Goal: Task Accomplishment & Management: Manage account settings

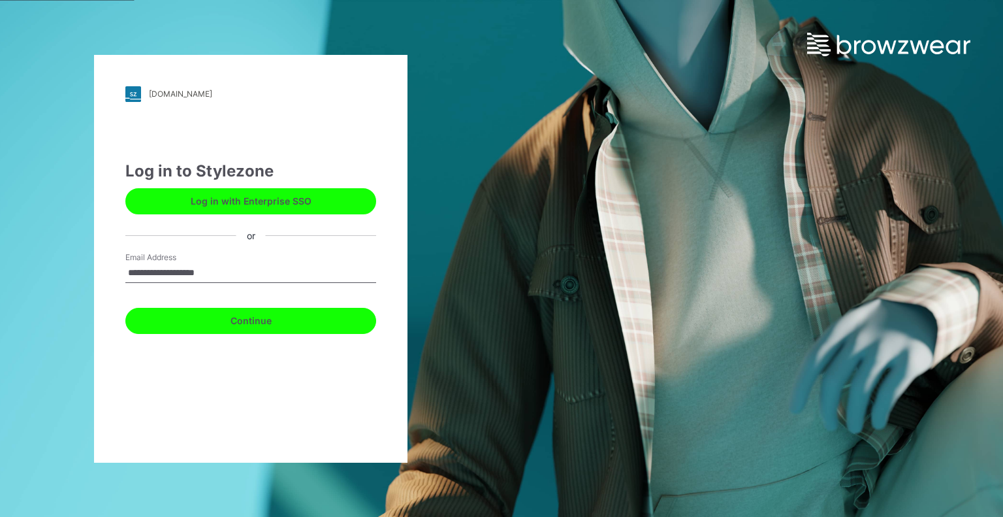
drag, startPoint x: 250, startPoint y: 330, endPoint x: 265, endPoint y: 328, distance: 15.2
click at [250, 330] on button "Continue" at bounding box center [250, 321] width 251 height 26
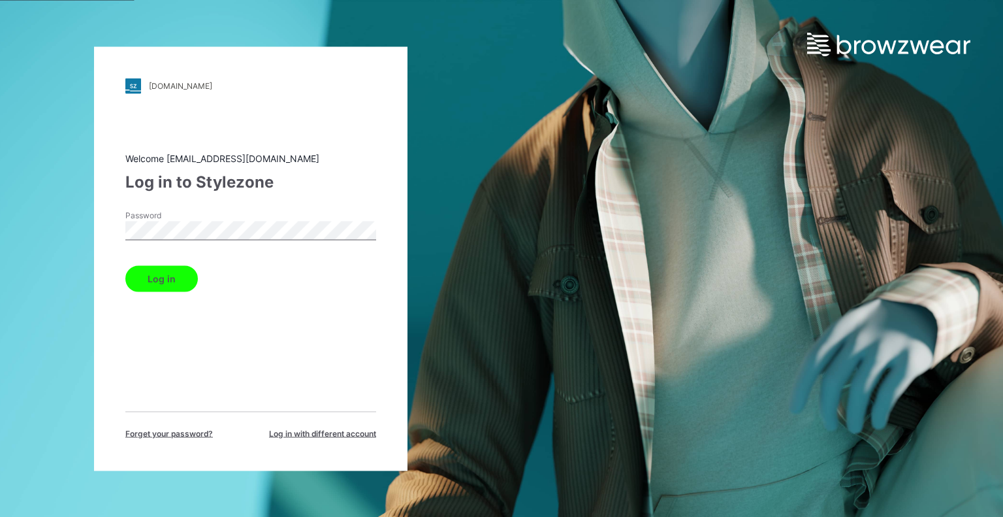
click at [125, 265] on button "Log in" at bounding box center [161, 278] width 73 height 26
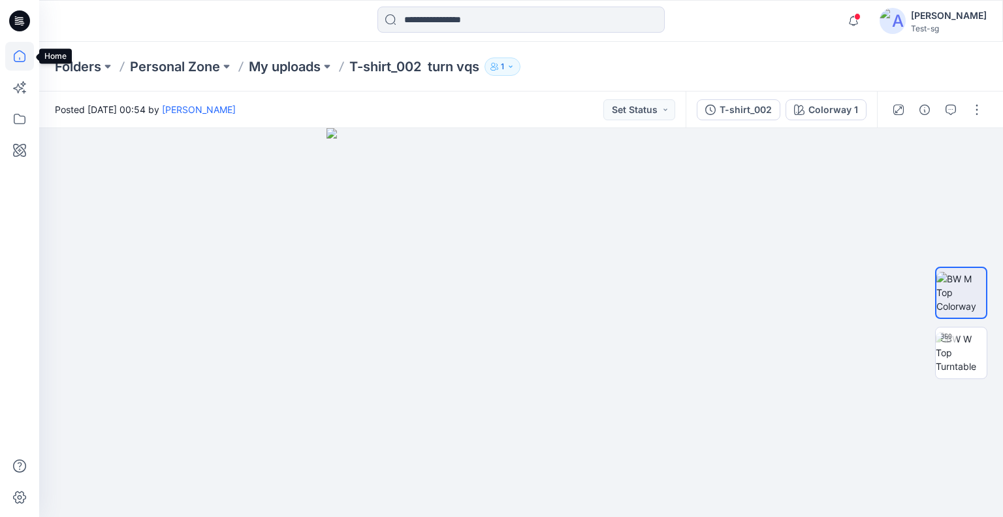
click at [25, 56] on icon at bounding box center [19, 56] width 29 height 29
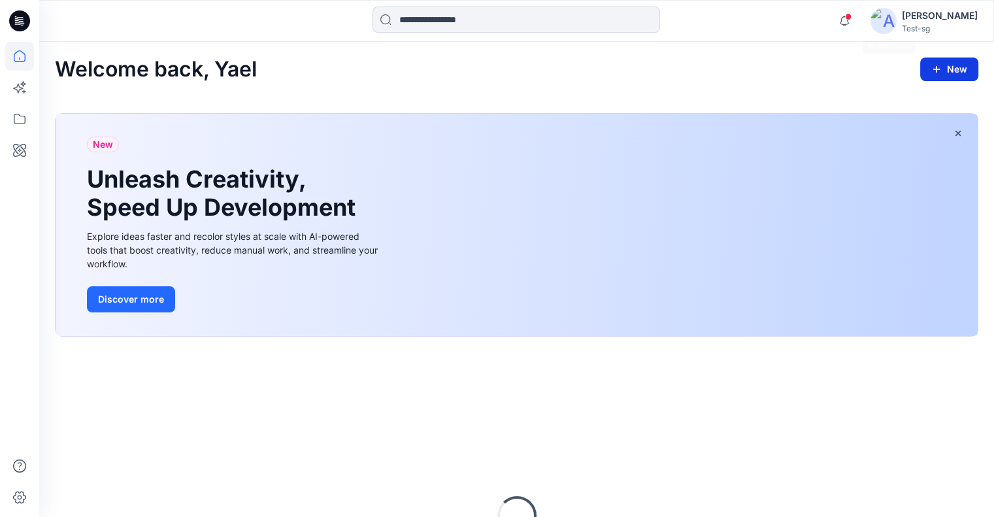
click at [944, 69] on button "New" at bounding box center [949, 69] width 58 height 24
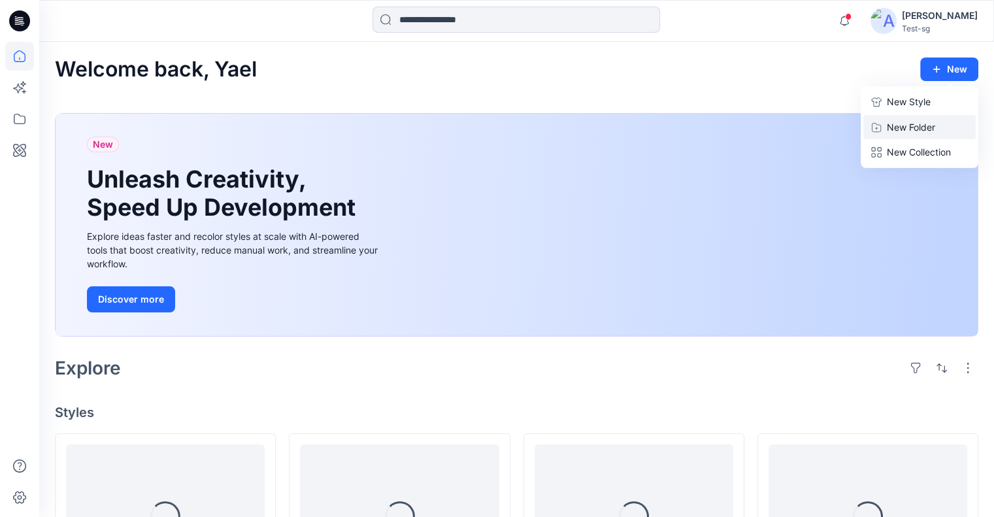
click at [902, 122] on p "New Folder" at bounding box center [910, 127] width 48 height 14
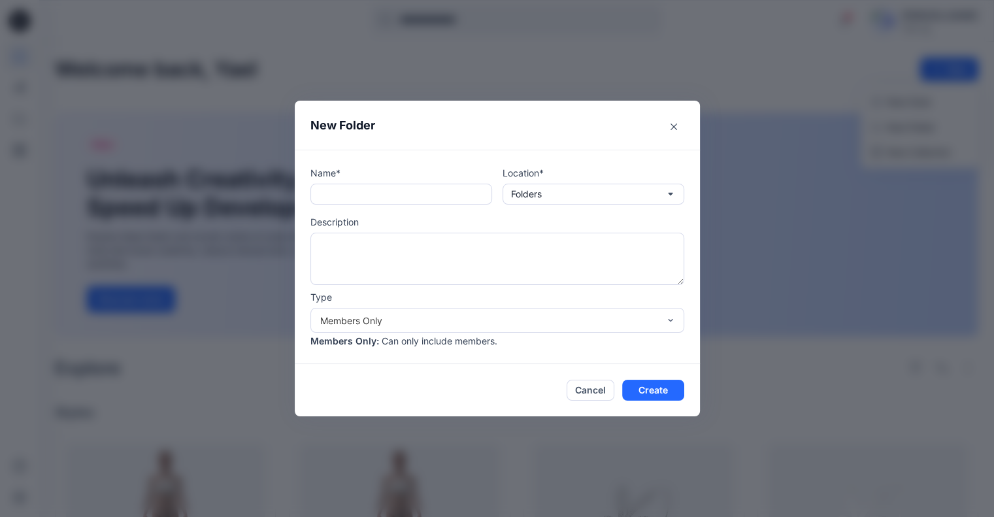
drag, startPoint x: 324, startPoint y: 194, endPoint x: 326, endPoint y: 182, distance: 12.6
click at [327, 197] on input "text" at bounding box center [401, 194] width 182 height 21
type input "**********"
click at [667, 387] on button "Create" at bounding box center [653, 390] width 62 height 21
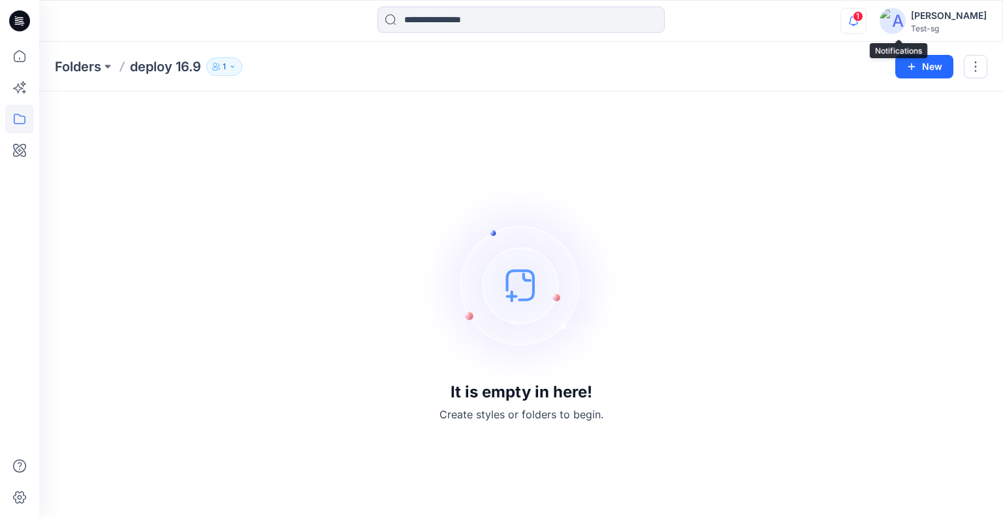
drag, startPoint x: 904, startPoint y: 23, endPoint x: 892, endPoint y: 32, distance: 14.9
click at [866, 23] on icon "button" at bounding box center [853, 21] width 25 height 26
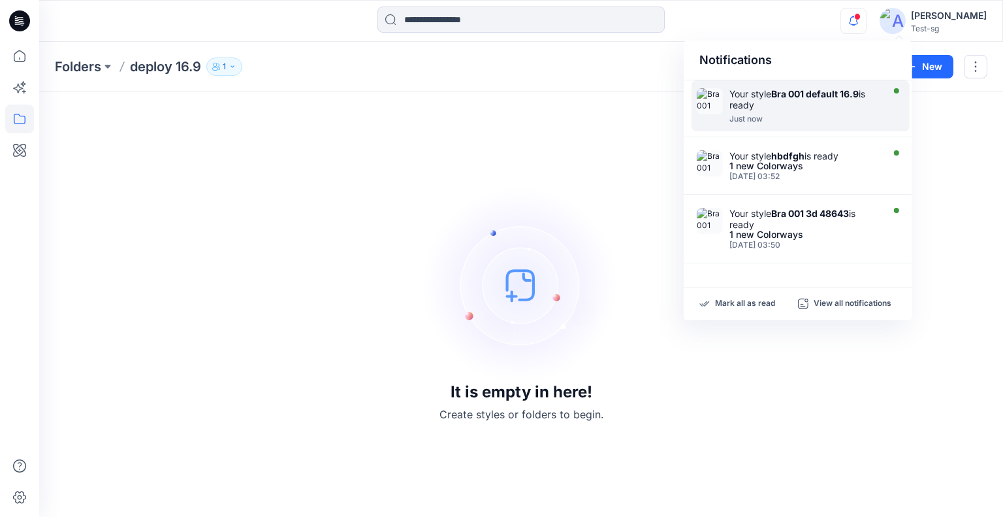
click at [839, 99] on div "Your style Bra 001 default 16.9 is ready" at bounding box center [805, 99] width 150 height 22
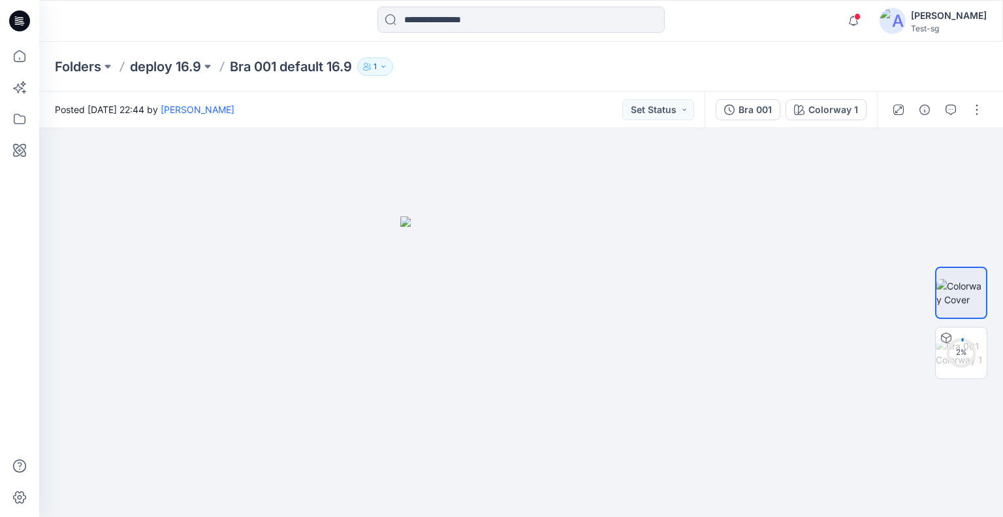
click at [753, 109] on div "Bra 001" at bounding box center [755, 110] width 33 height 14
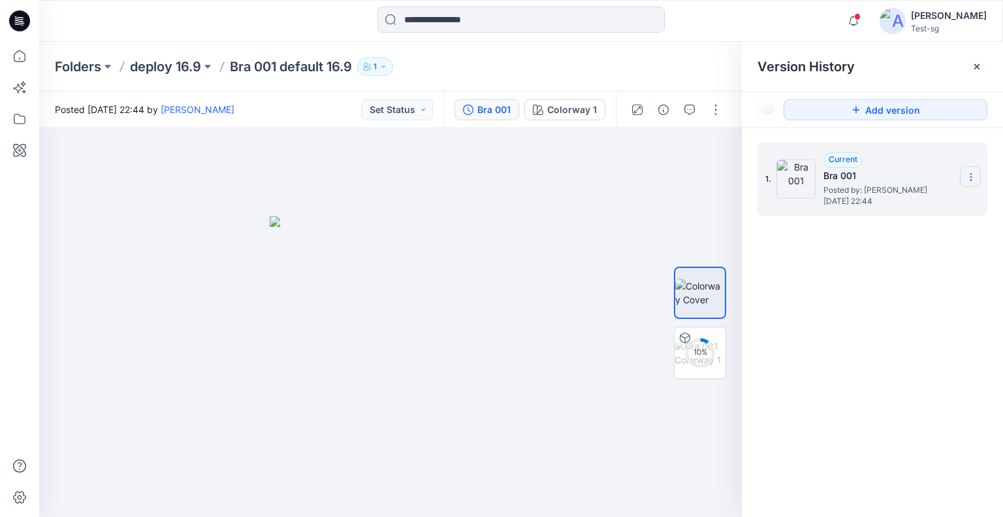
click at [967, 175] on icon at bounding box center [971, 177] width 10 height 10
click at [161, 67] on p "deploy 16.9" at bounding box center [165, 66] width 71 height 18
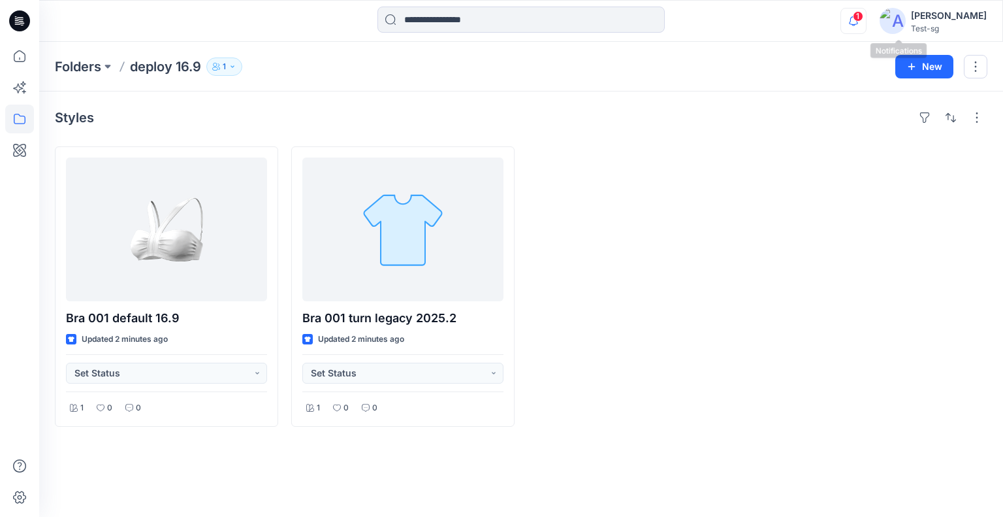
click at [855, 17] on icon "button" at bounding box center [854, 16] width 3 height 1
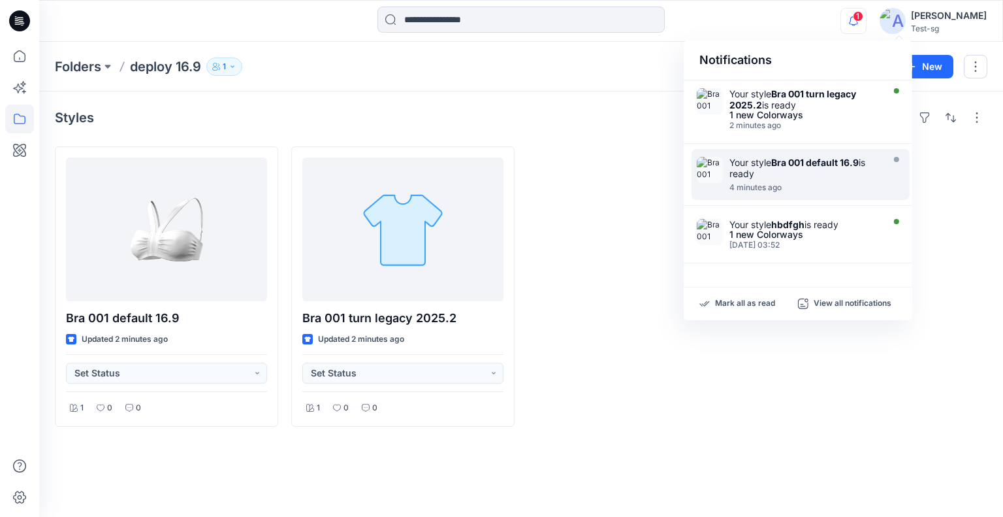
click at [820, 106] on div "Your style Bra 001 turn legacy 2025.2 is ready" at bounding box center [805, 99] width 150 height 22
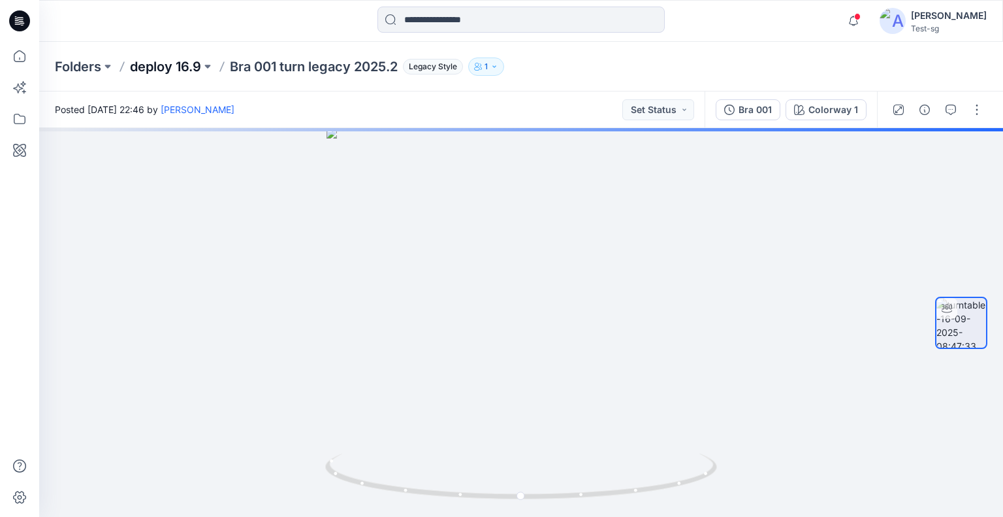
click at [146, 62] on p "deploy 16.9" at bounding box center [165, 66] width 71 height 18
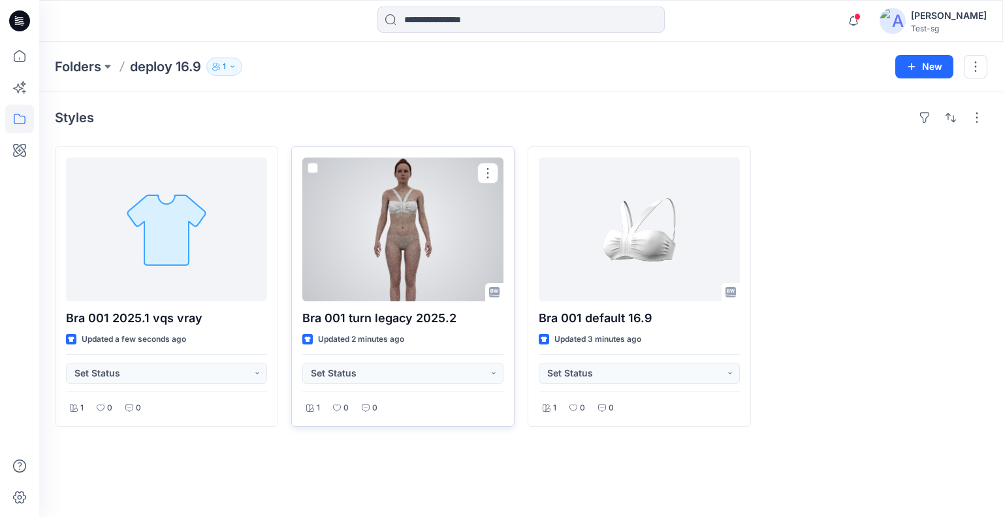
click at [428, 248] on div at bounding box center [402, 229] width 201 height 144
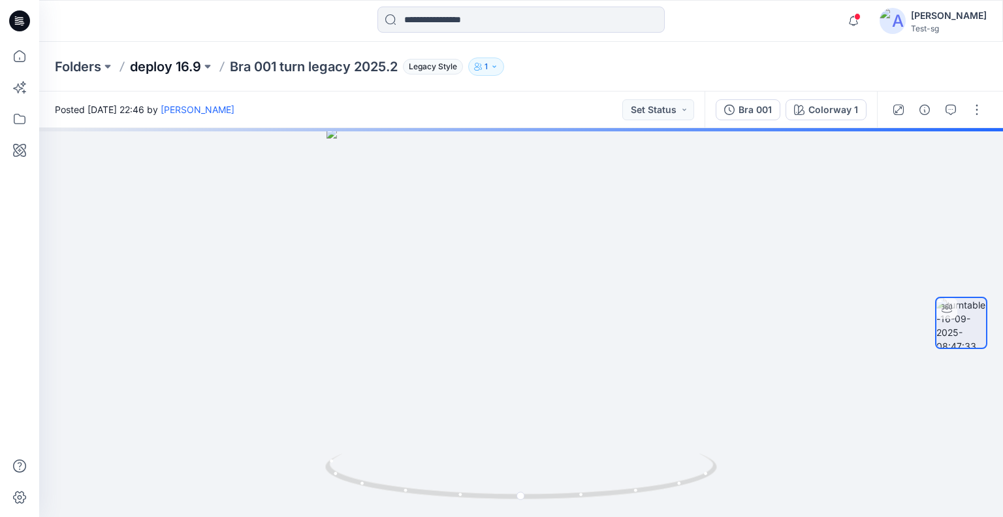
click at [148, 65] on p "deploy 16.9" at bounding box center [165, 66] width 71 height 18
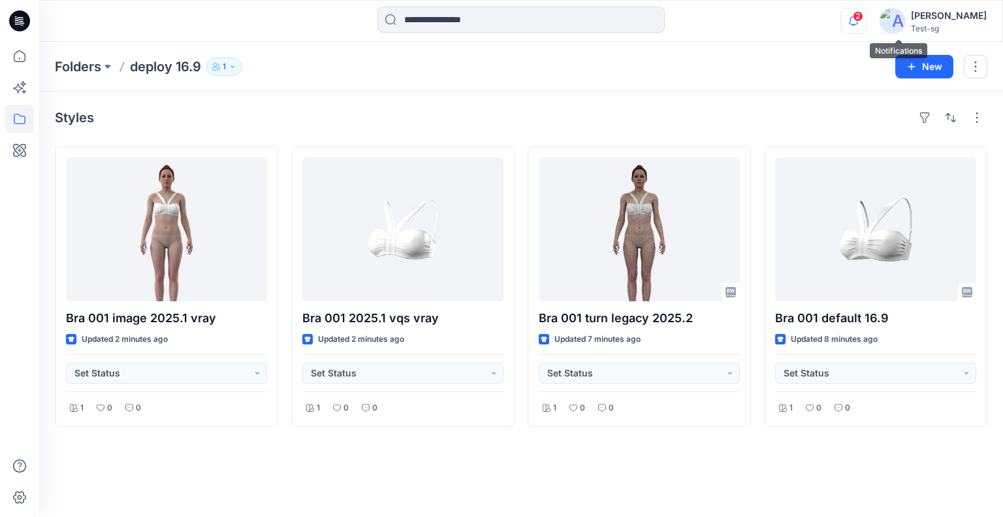
click at [866, 23] on icon "button" at bounding box center [853, 21] width 25 height 26
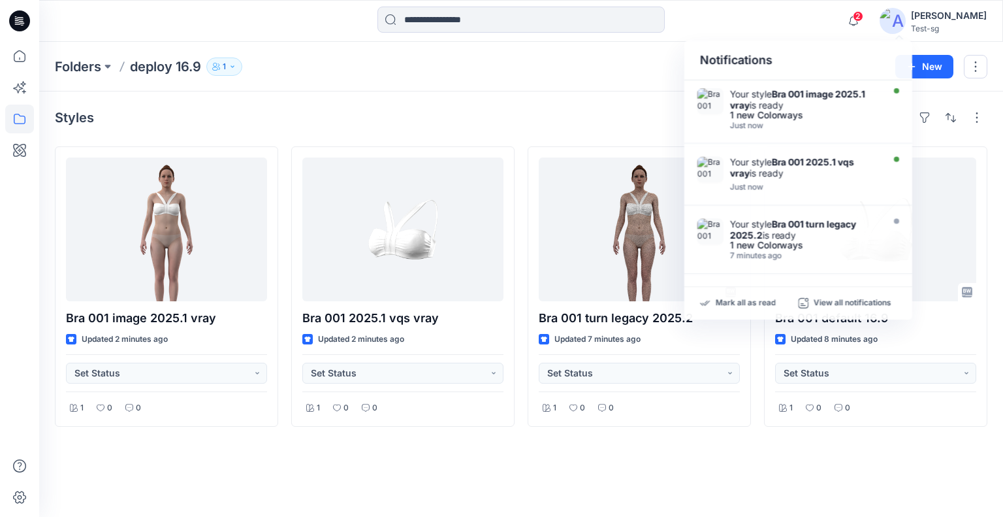
click at [638, 89] on div "Folders deploy 16.9 1 New" at bounding box center [521, 67] width 964 height 50
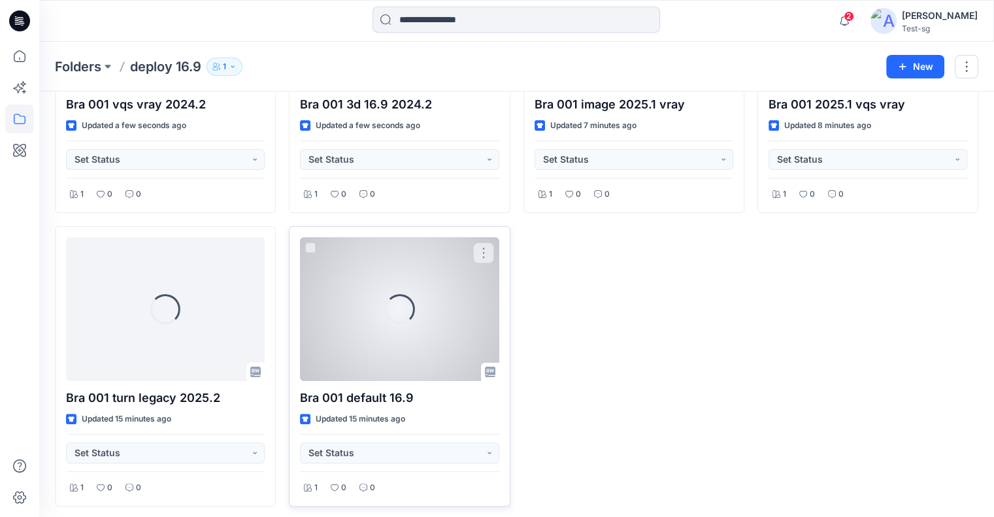
scroll to position [217, 0]
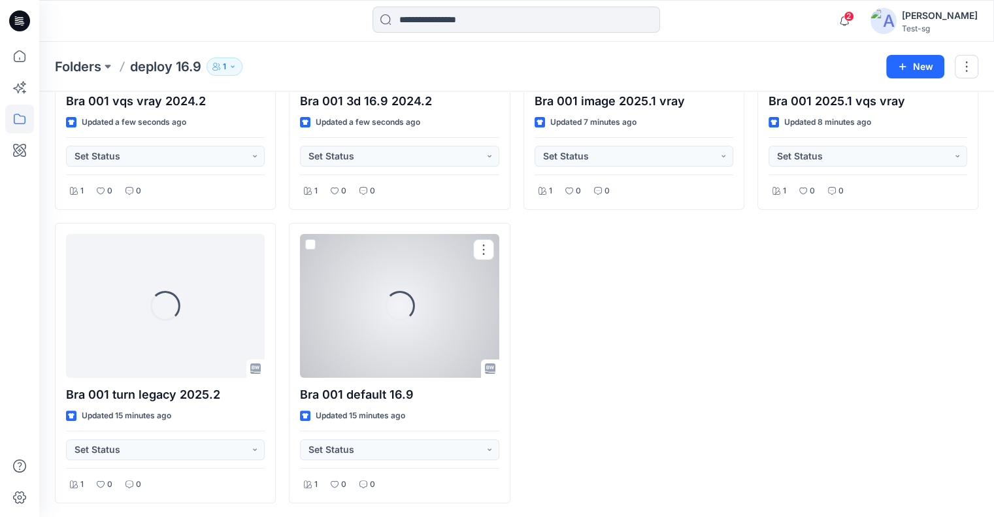
drag, startPoint x: 402, startPoint y: 302, endPoint x: 417, endPoint y: 303, distance: 15.0
click at [402, 302] on div at bounding box center [399, 306] width 199 height 144
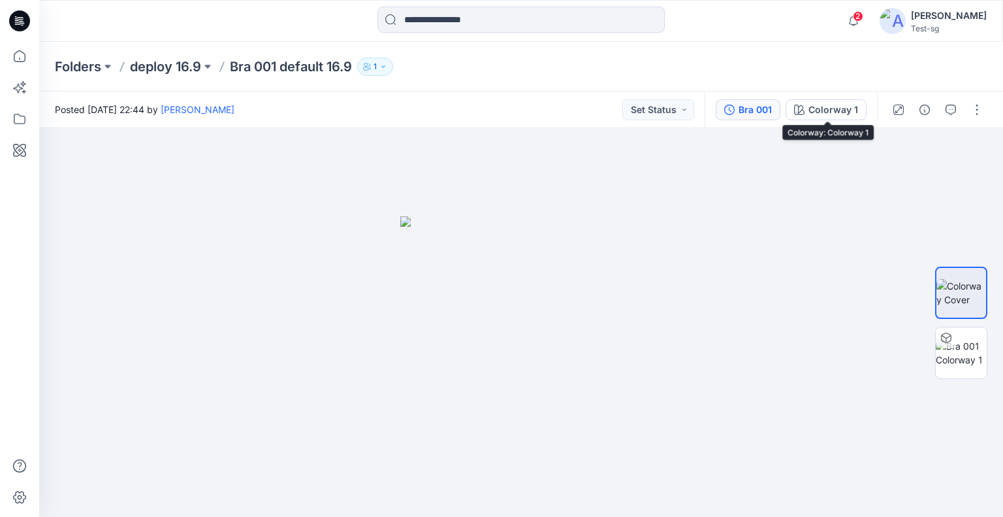
click at [766, 111] on div "Bra 001" at bounding box center [755, 110] width 33 height 14
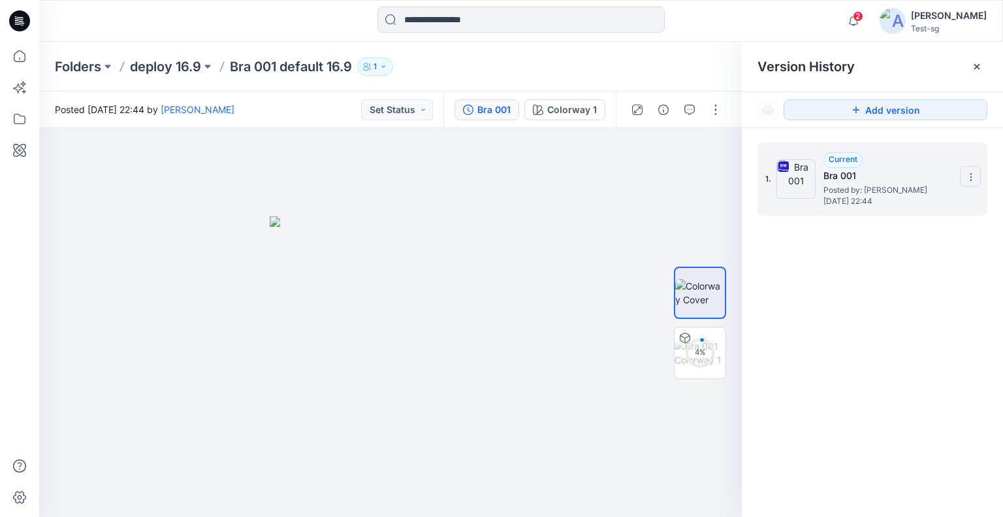
click at [971, 180] on icon at bounding box center [971, 180] width 1 height 1
drag, startPoint x: 938, startPoint y: 201, endPoint x: 839, endPoint y: 224, distance: 102.0
click at [938, 201] on span "Download Source BW File" at bounding box center [905, 203] width 109 height 16
click at [708, 359] on circle at bounding box center [700, 352] width 26 height 26
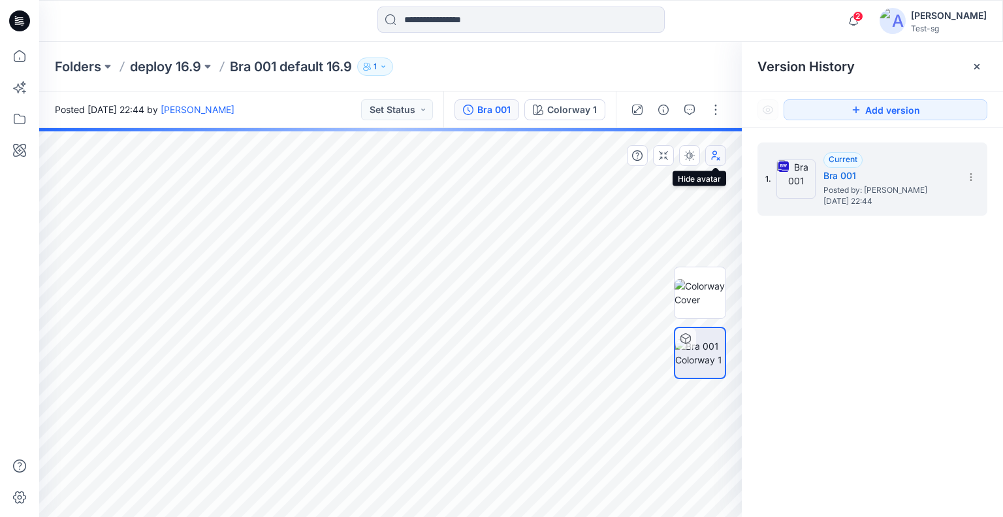
click at [715, 159] on icon "button" at bounding box center [716, 155] width 10 height 10
click at [194, 73] on p "deploy 16.9" at bounding box center [165, 66] width 71 height 18
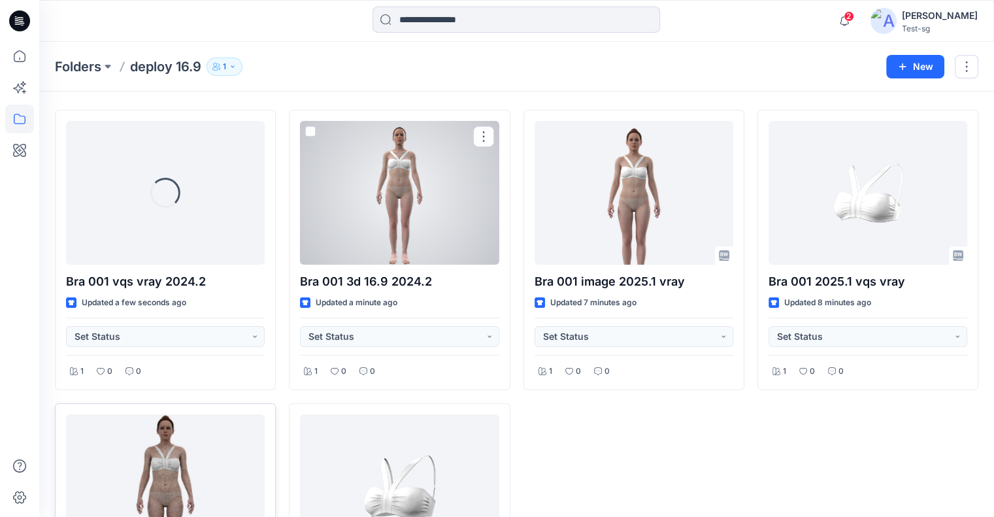
scroll to position [217, 0]
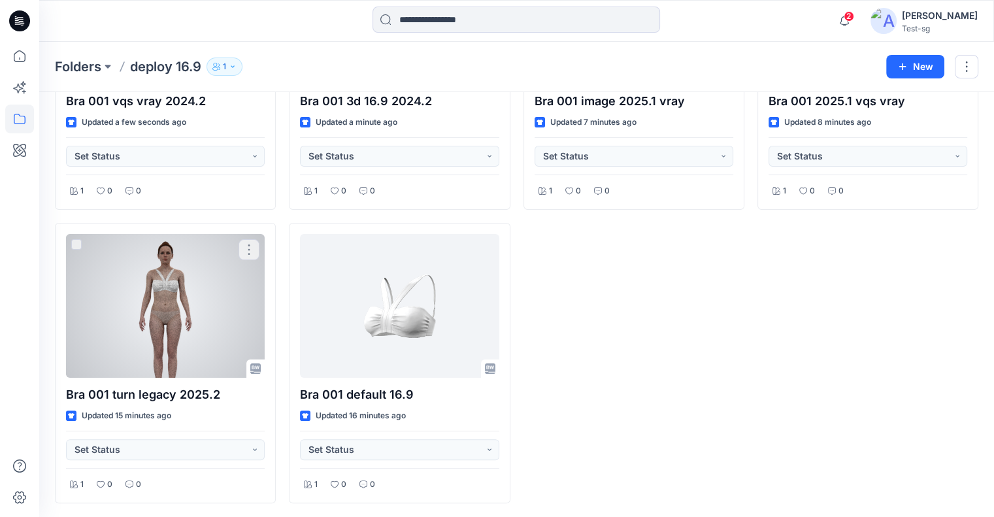
click at [165, 336] on div at bounding box center [165, 306] width 199 height 144
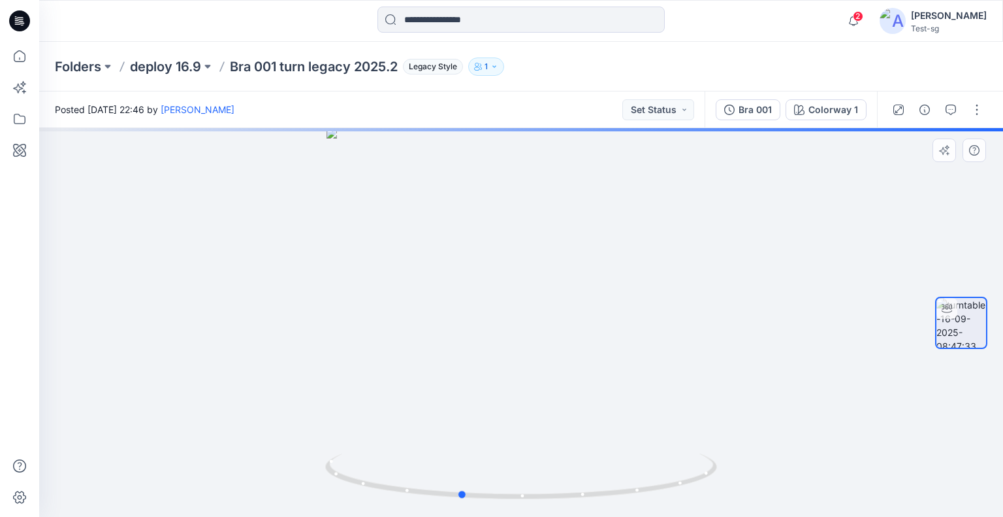
drag, startPoint x: 815, startPoint y: 227, endPoint x: 487, endPoint y: 232, distance: 328.0
click at [485, 236] on div at bounding box center [521, 322] width 964 height 389
click at [779, 109] on button "Bra 001" at bounding box center [748, 109] width 65 height 21
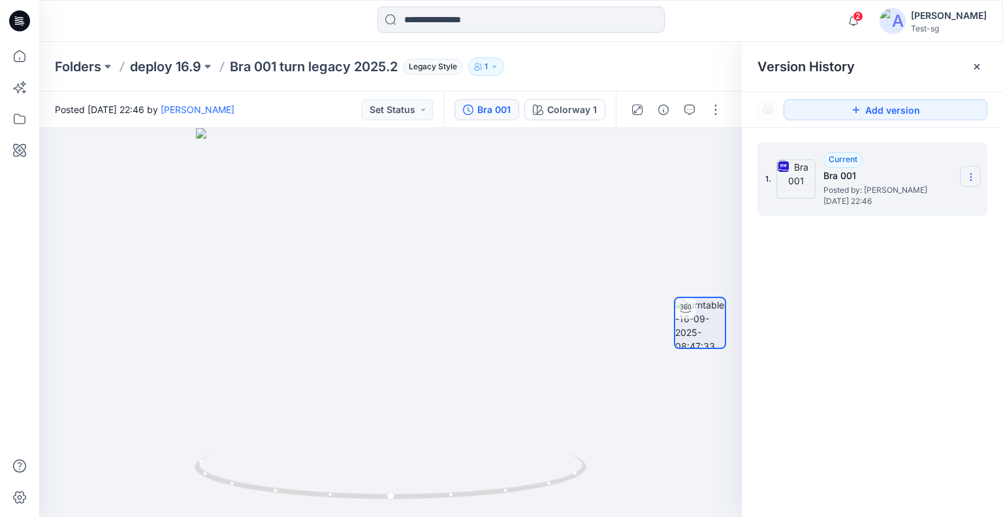
click at [969, 172] on icon at bounding box center [971, 177] width 10 height 10
click at [923, 199] on span "Download Source BW File" at bounding box center [905, 203] width 109 height 16
click at [165, 65] on p "deploy 16.9" at bounding box center [165, 66] width 71 height 18
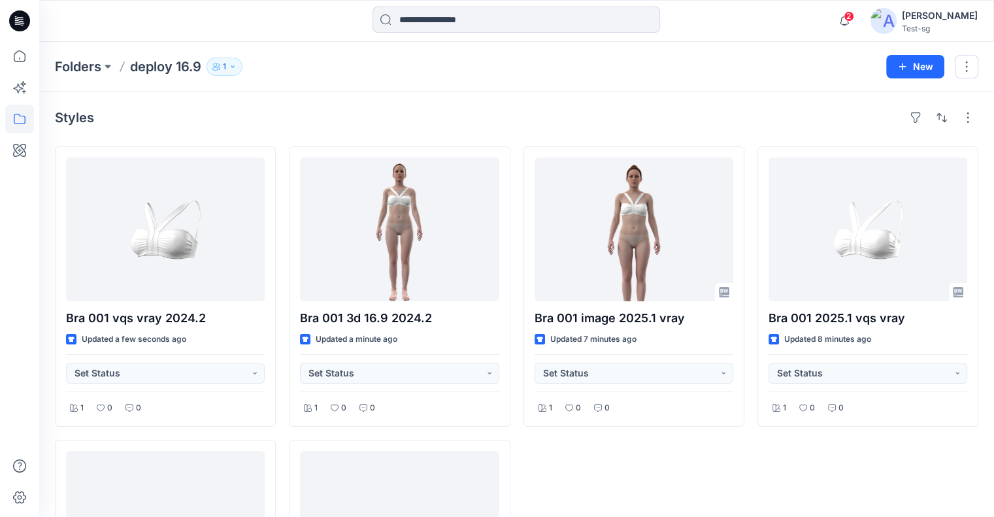
click at [653, 120] on div "Styles" at bounding box center [516, 117] width 923 height 21
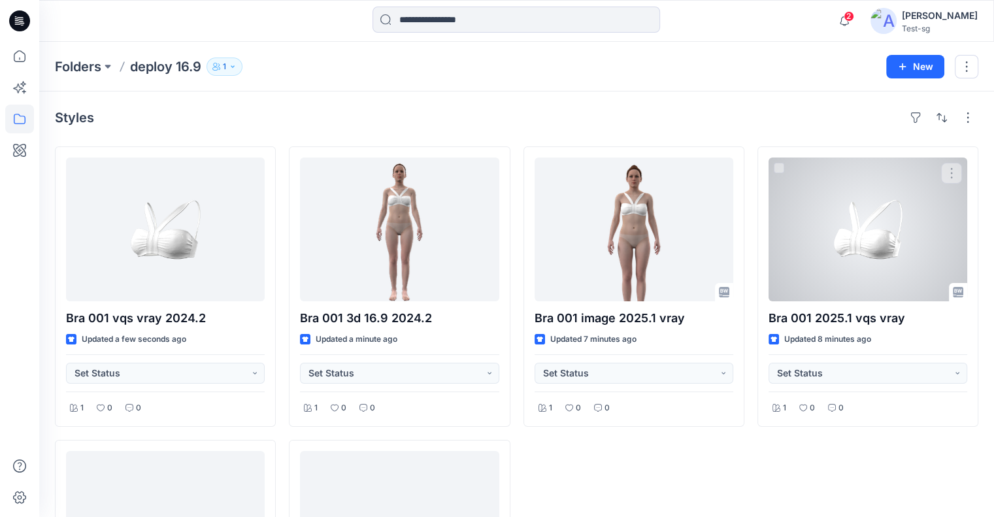
click at [868, 210] on div at bounding box center [867, 229] width 199 height 144
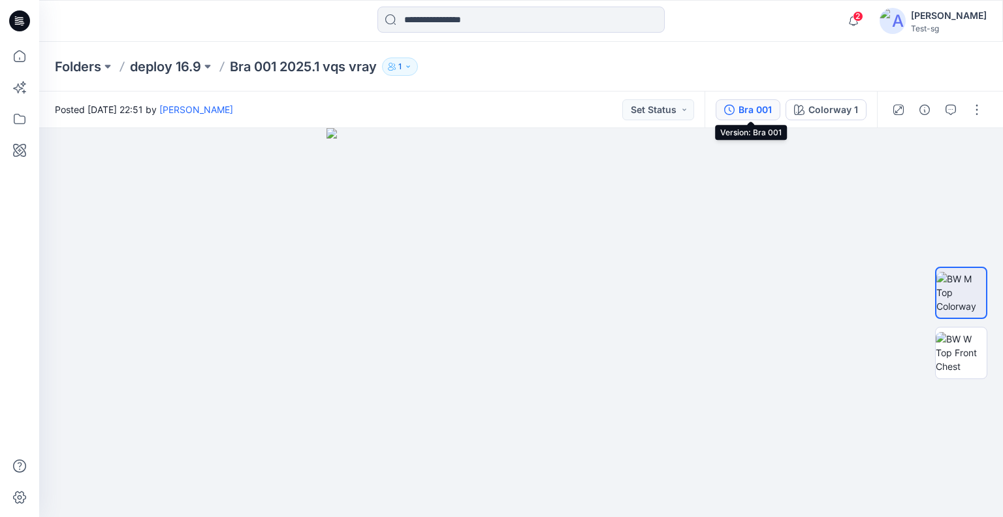
click at [747, 106] on div "Bra 001" at bounding box center [755, 110] width 33 height 14
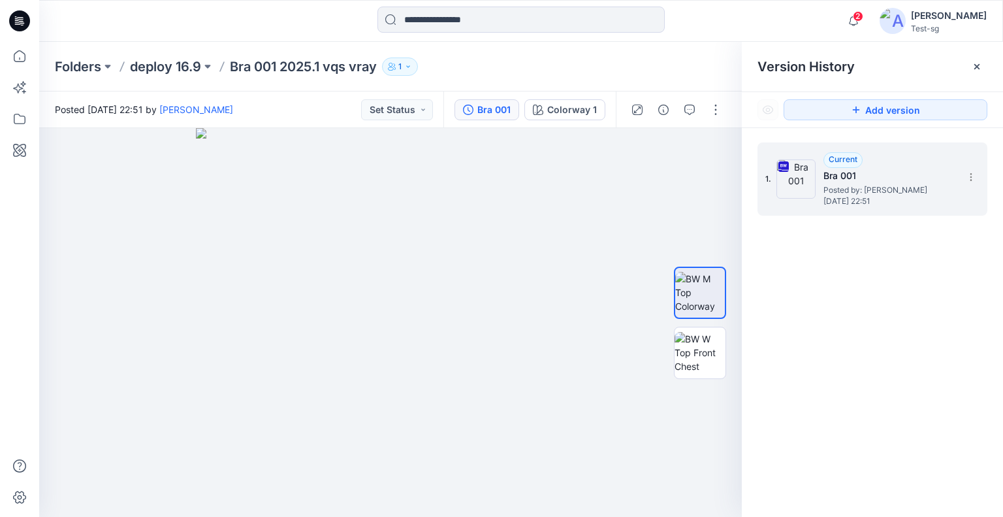
drag, startPoint x: 972, startPoint y: 172, endPoint x: 953, endPoint y: 185, distance: 23.0
click at [972, 172] on icon at bounding box center [971, 177] width 10 height 10
click at [920, 197] on span "Download Source BW File" at bounding box center [905, 203] width 109 height 16
click at [705, 349] on img at bounding box center [700, 352] width 51 height 41
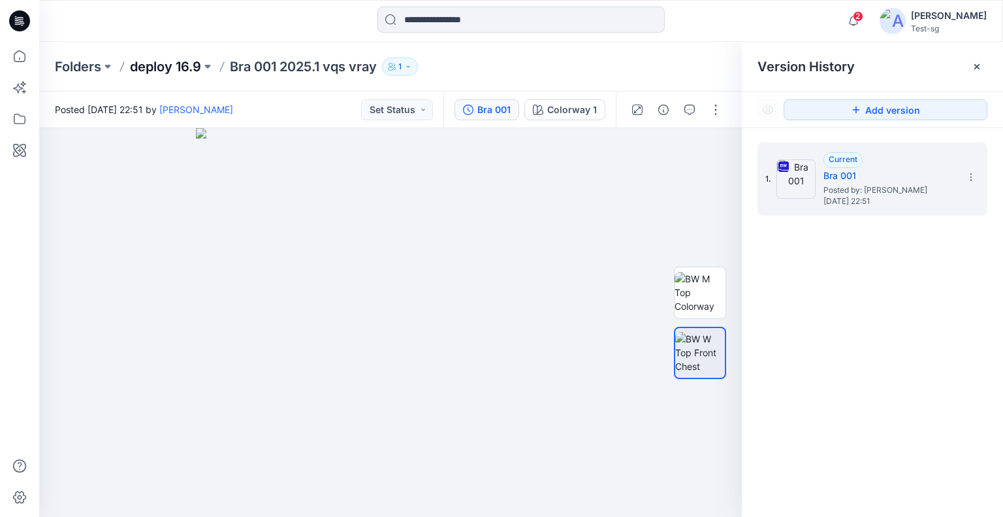
click at [182, 67] on p "deploy 16.9" at bounding box center [165, 66] width 71 height 18
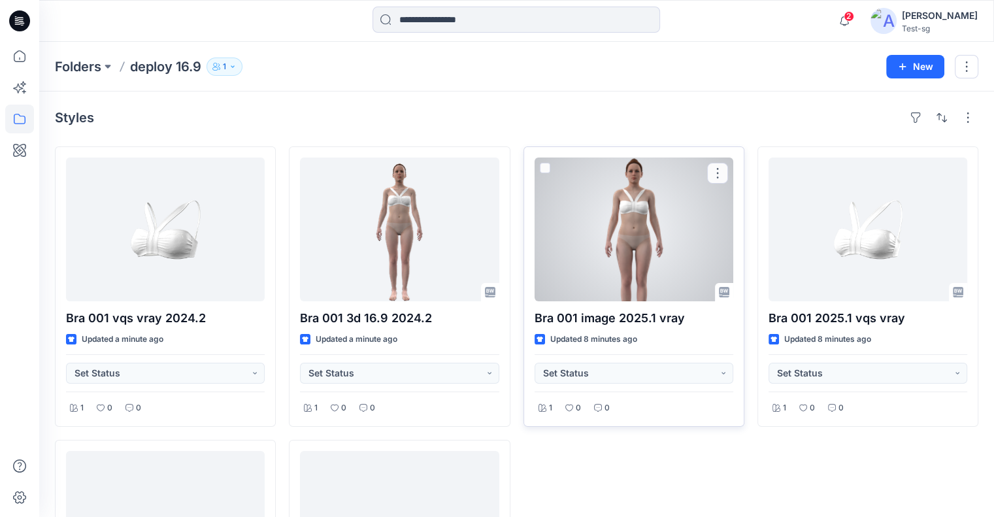
click at [615, 250] on div at bounding box center [633, 229] width 199 height 144
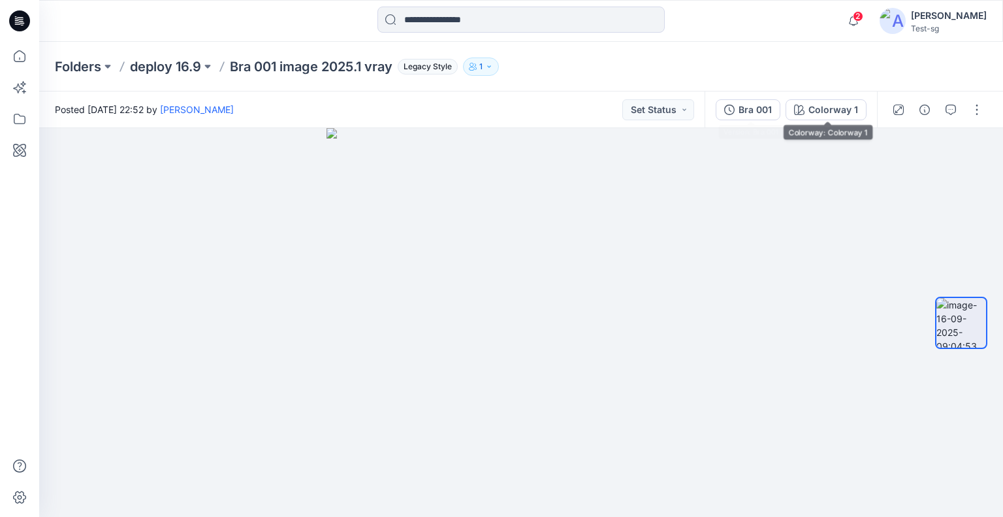
click at [776, 113] on button "Bra 001" at bounding box center [748, 109] width 65 height 21
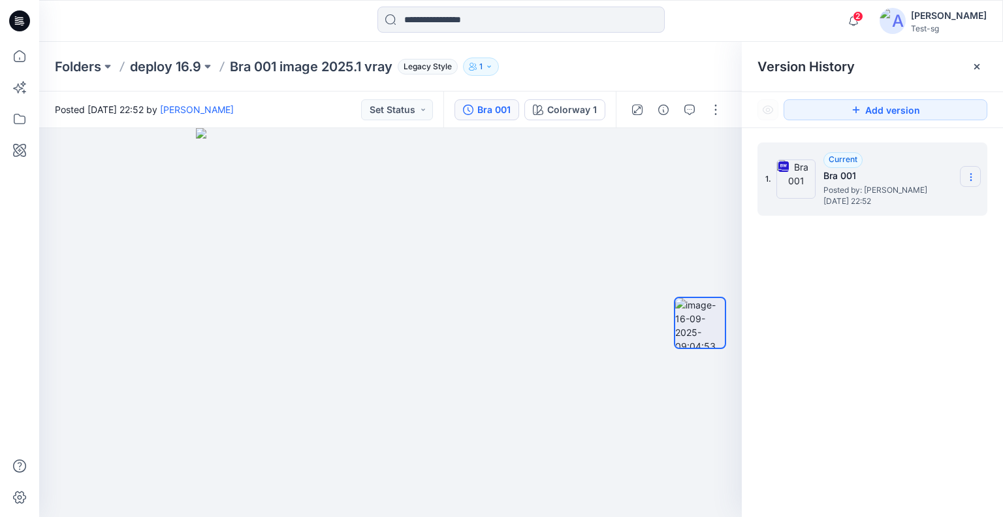
click at [972, 175] on icon at bounding box center [971, 177] width 10 height 10
click at [935, 198] on span "Download Source BW File" at bounding box center [905, 203] width 109 height 16
click at [175, 68] on p "deploy 16.9" at bounding box center [165, 66] width 71 height 18
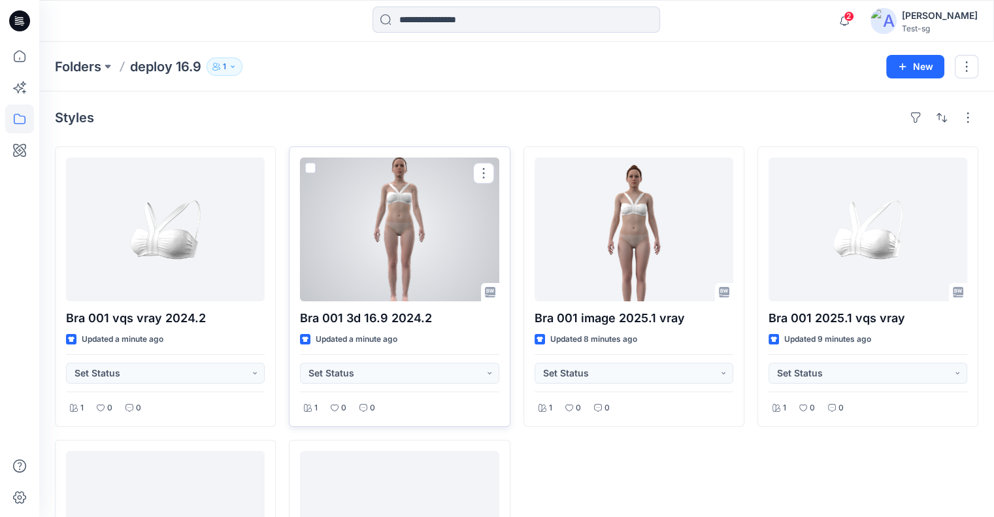
click at [384, 263] on div at bounding box center [399, 229] width 199 height 144
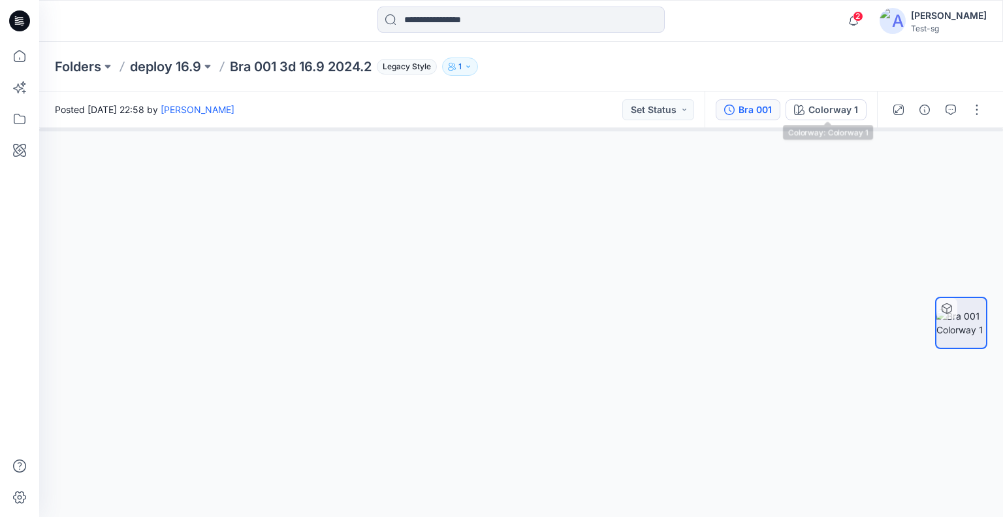
click at [765, 109] on div "Bra 001" at bounding box center [755, 110] width 33 height 14
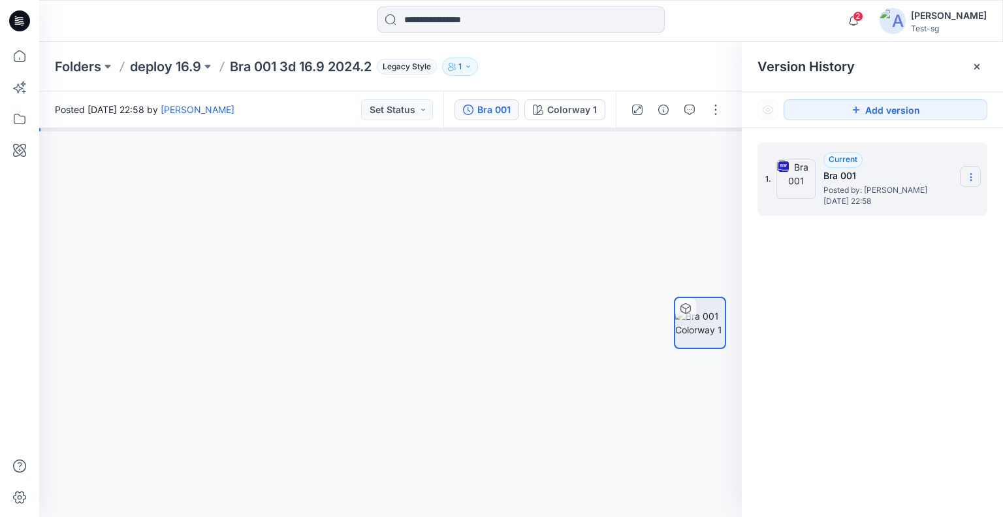
click at [968, 176] on icon at bounding box center [971, 177] width 10 height 10
click at [915, 208] on span "Download Source BW File" at bounding box center [905, 203] width 109 height 16
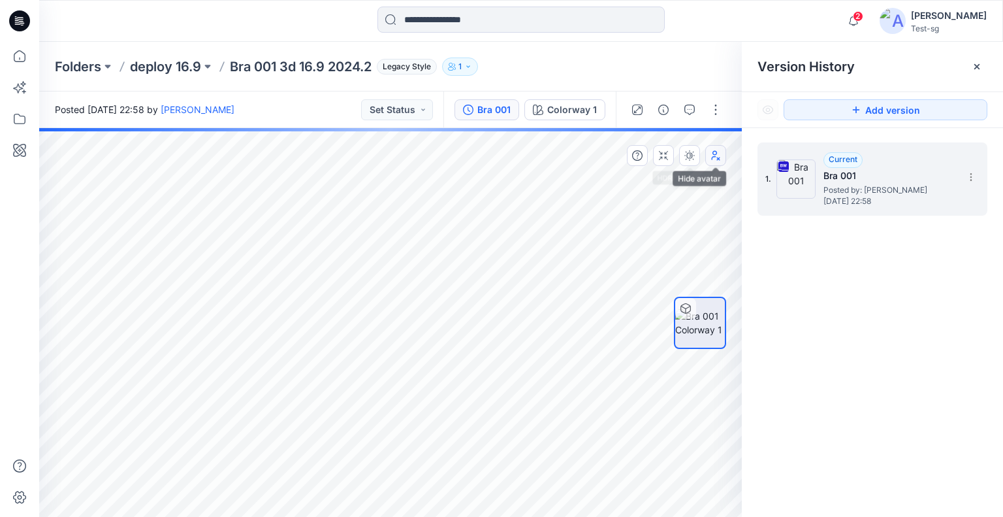
click at [711, 156] on icon "button" at bounding box center [716, 155] width 10 height 10
click at [165, 67] on p "deploy 16.9" at bounding box center [165, 66] width 71 height 18
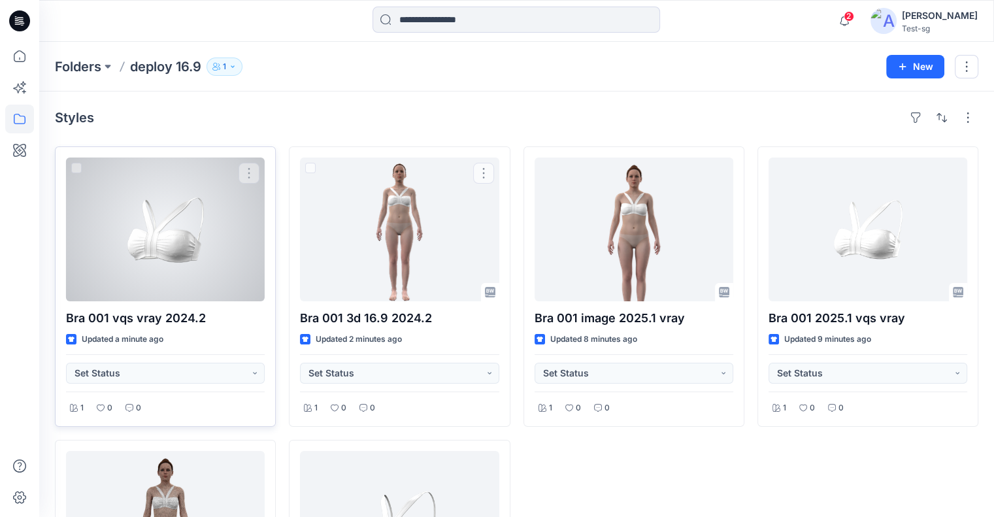
click at [207, 269] on div at bounding box center [165, 229] width 199 height 144
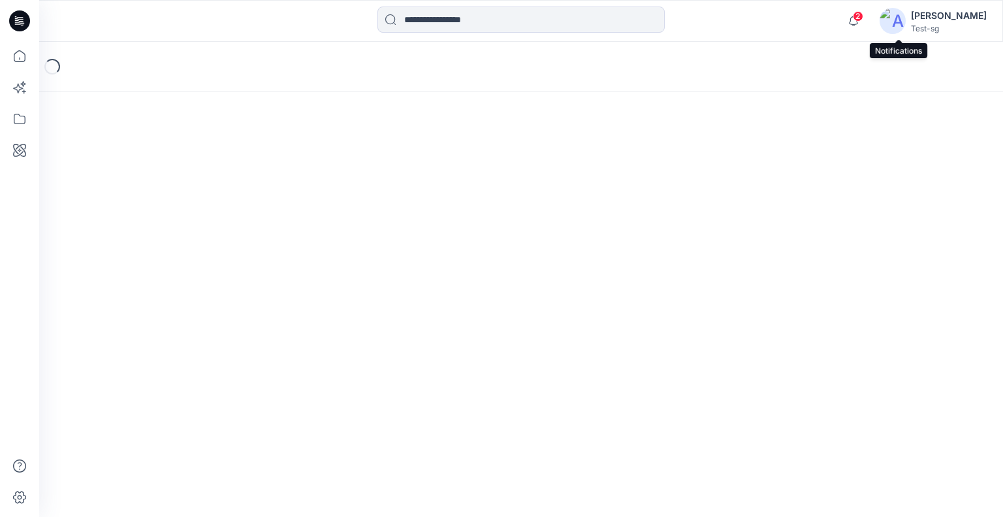
click at [864, 18] on span "2" at bounding box center [858, 16] width 10 height 10
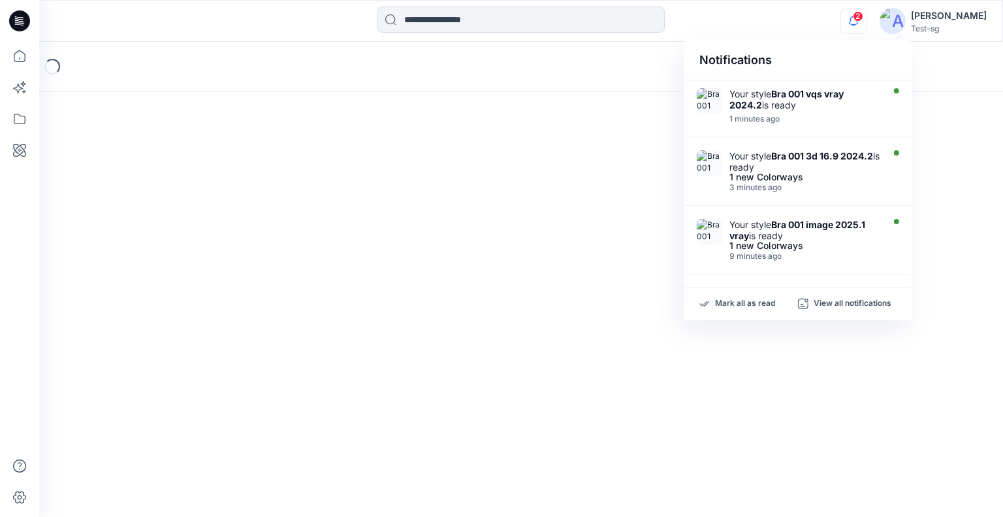
click at [798, 27] on div "2 Notifications Your style Bra 001 vqs vray 2024.2 is ready 1 minutes ago Your …" at bounding box center [521, 21] width 964 height 29
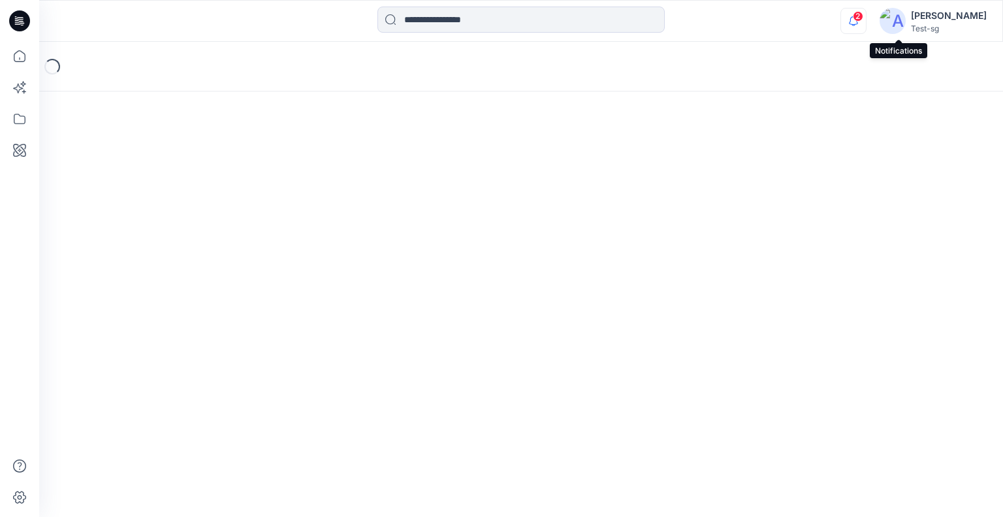
click at [858, 24] on icon "button" at bounding box center [853, 20] width 9 height 8
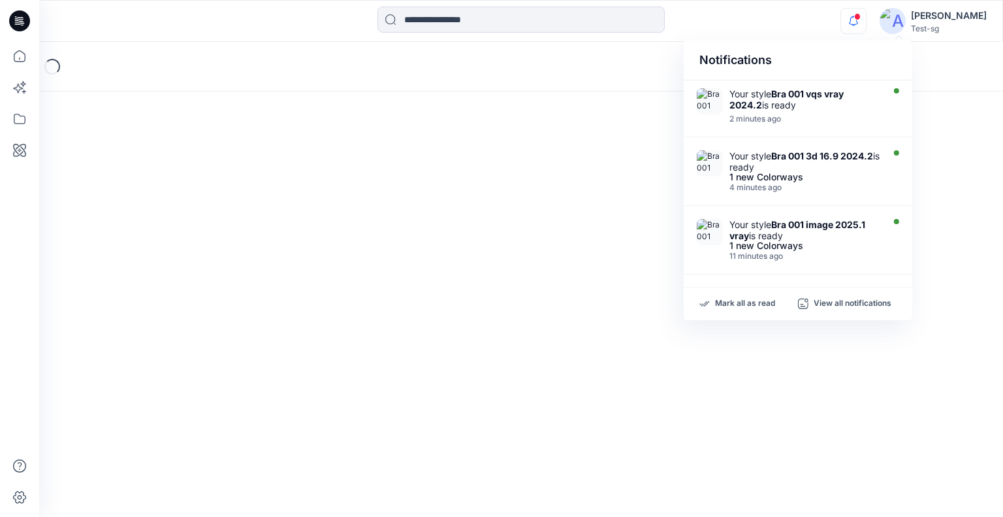
click at [824, 27] on div "Notifications Your style Bra 001 vqs vray 2024.2 is ready 2 minutes ago Your st…" at bounding box center [521, 21] width 964 height 29
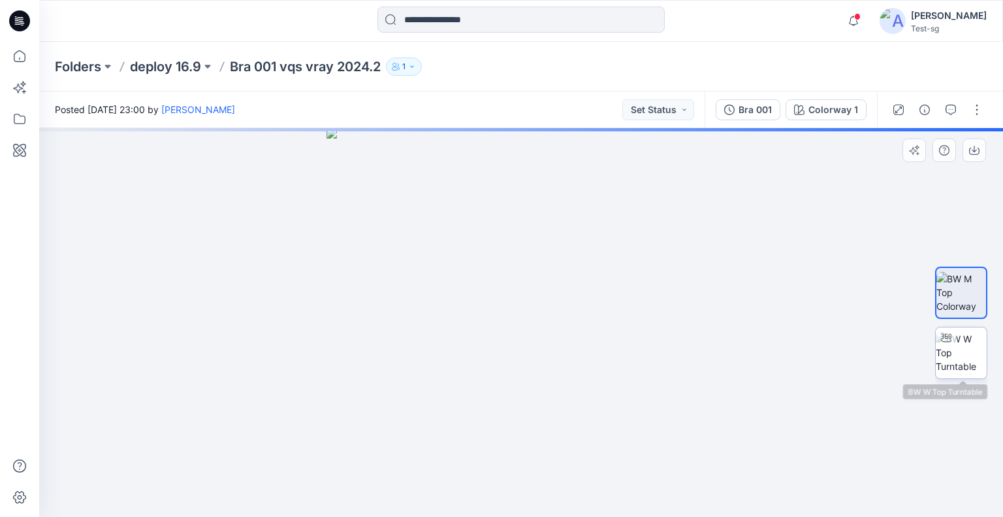
click at [946, 348] on img at bounding box center [961, 352] width 51 height 41
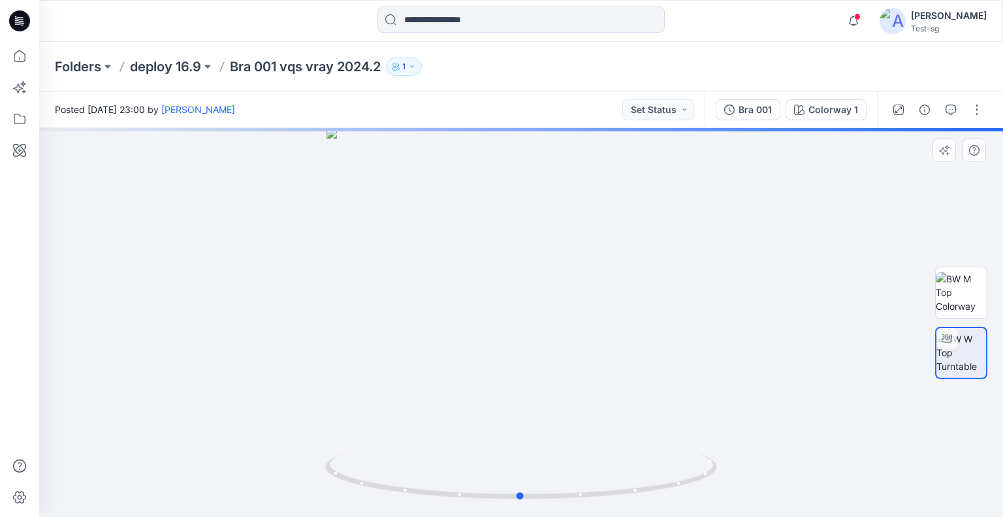
drag, startPoint x: 796, startPoint y: 293, endPoint x: 590, endPoint y: 231, distance: 214.9
click at [551, 274] on div at bounding box center [521, 322] width 964 height 389
click at [775, 105] on button "Bra 001" at bounding box center [748, 109] width 65 height 21
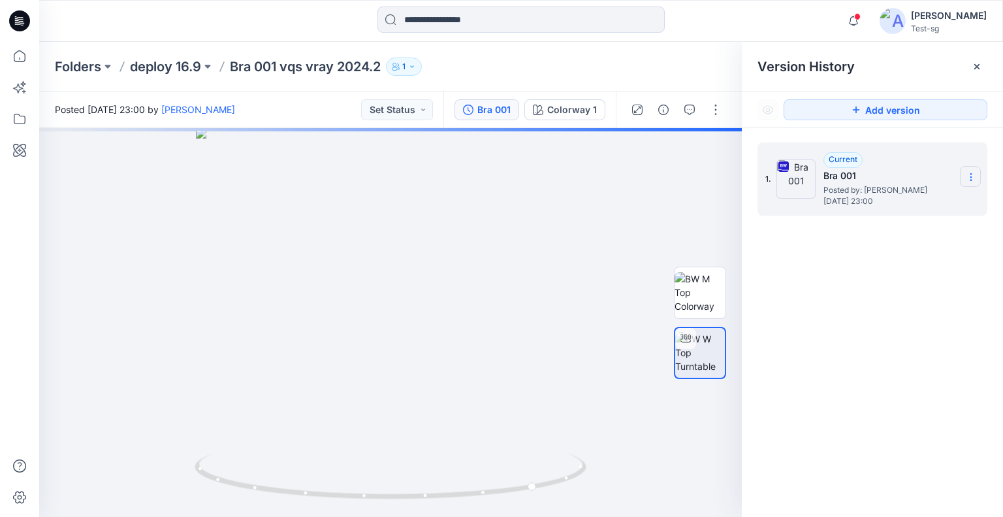
click at [967, 178] on icon at bounding box center [971, 177] width 10 height 10
click at [928, 191] on div "Download Source BW File" at bounding box center [902, 202] width 152 height 26
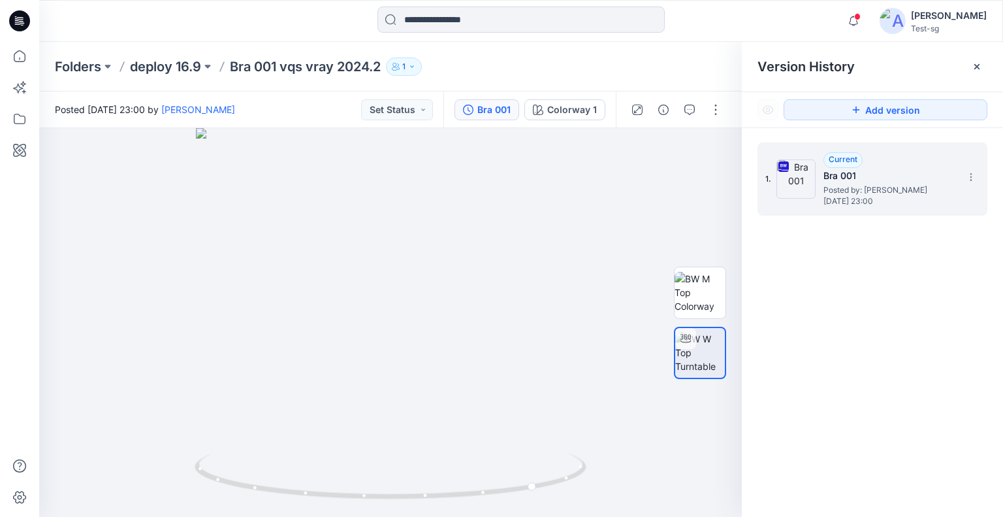
click at [180, 56] on div "Folders deploy 16.9 Bra 001 vqs vray 2024.2 1" at bounding box center [521, 67] width 964 height 50
click at [179, 64] on p "deploy 16.9" at bounding box center [165, 66] width 71 height 18
